Goal: Task Accomplishment & Management: Use online tool/utility

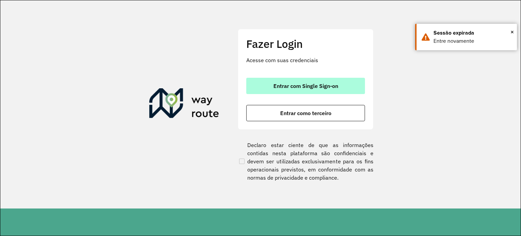
click at [255, 80] on button "Entrar com Single Sign-on" at bounding box center [305, 86] width 119 height 16
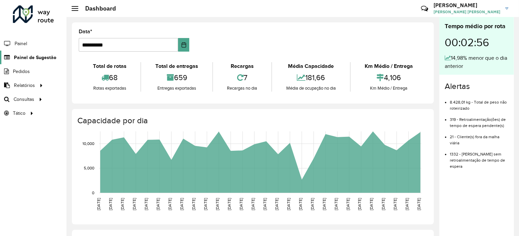
click at [27, 55] on span "Painel de Sugestão" at bounding box center [35, 57] width 42 height 7
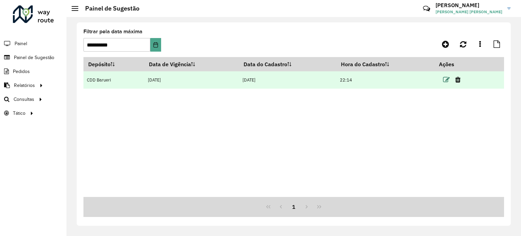
click at [449, 81] on icon at bounding box center [446, 79] width 7 height 7
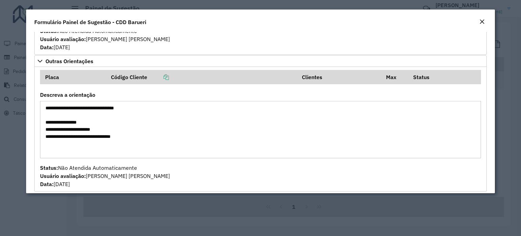
scroll to position [676, 0]
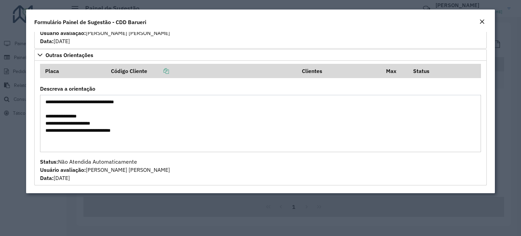
click at [508, 136] on modal-container "**********" at bounding box center [260, 118] width 521 height 236
click at [483, 20] on em "Close" at bounding box center [481, 21] width 5 height 5
